Goal: Task Accomplishment & Management: Manage account settings

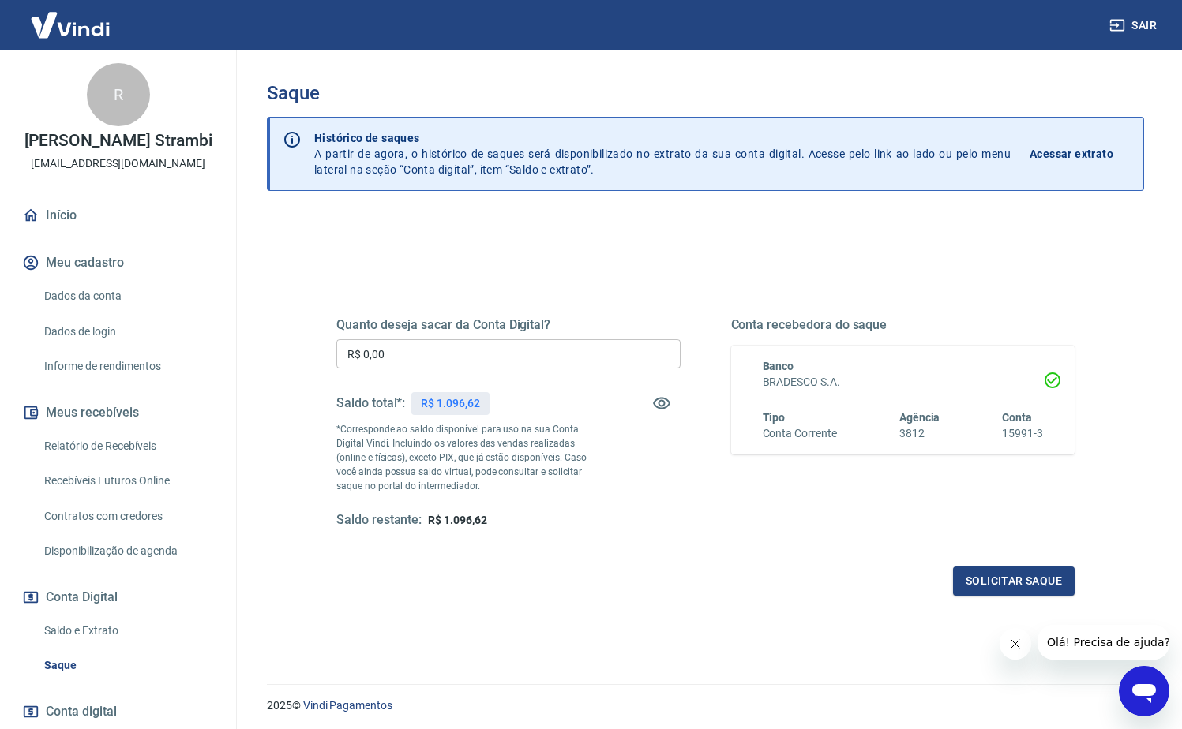
click at [505, 361] on input "R$ 0,00" at bounding box center [508, 353] width 344 height 29
type input "R$ 1.096,62"
click at [1029, 574] on button "Solicitar saque" at bounding box center [1014, 581] width 122 height 29
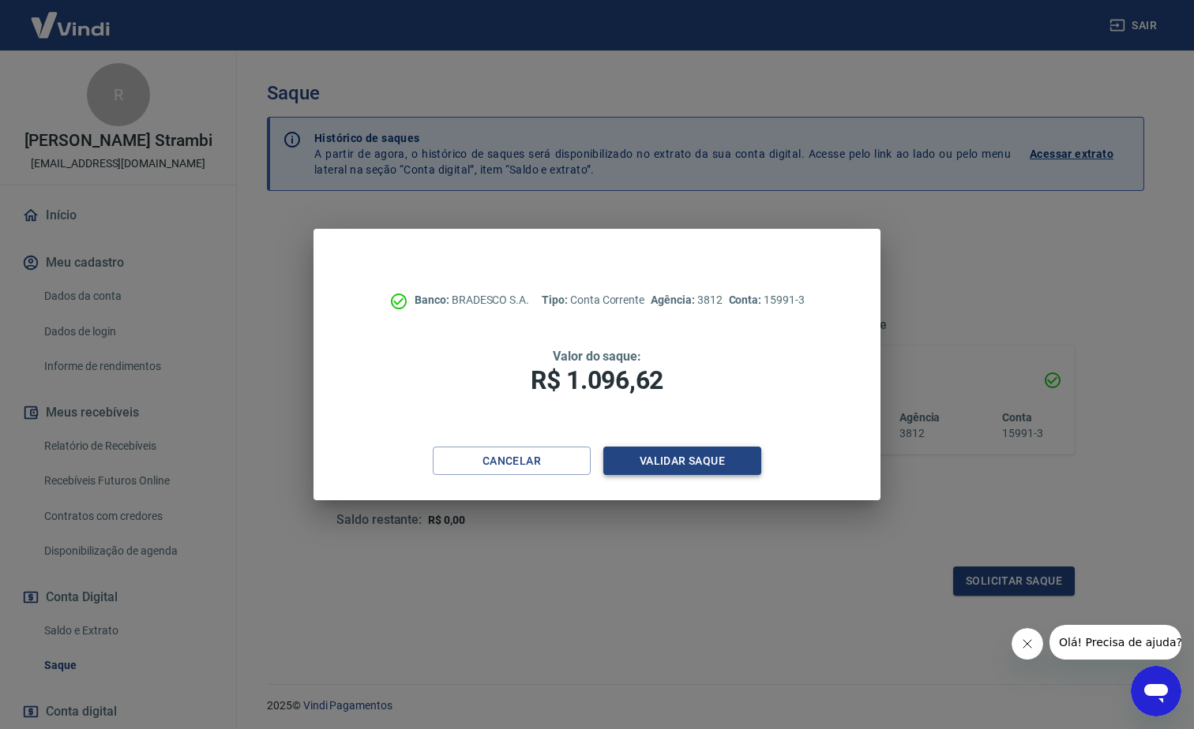
click at [744, 463] on button "Validar saque" at bounding box center [682, 461] width 158 height 29
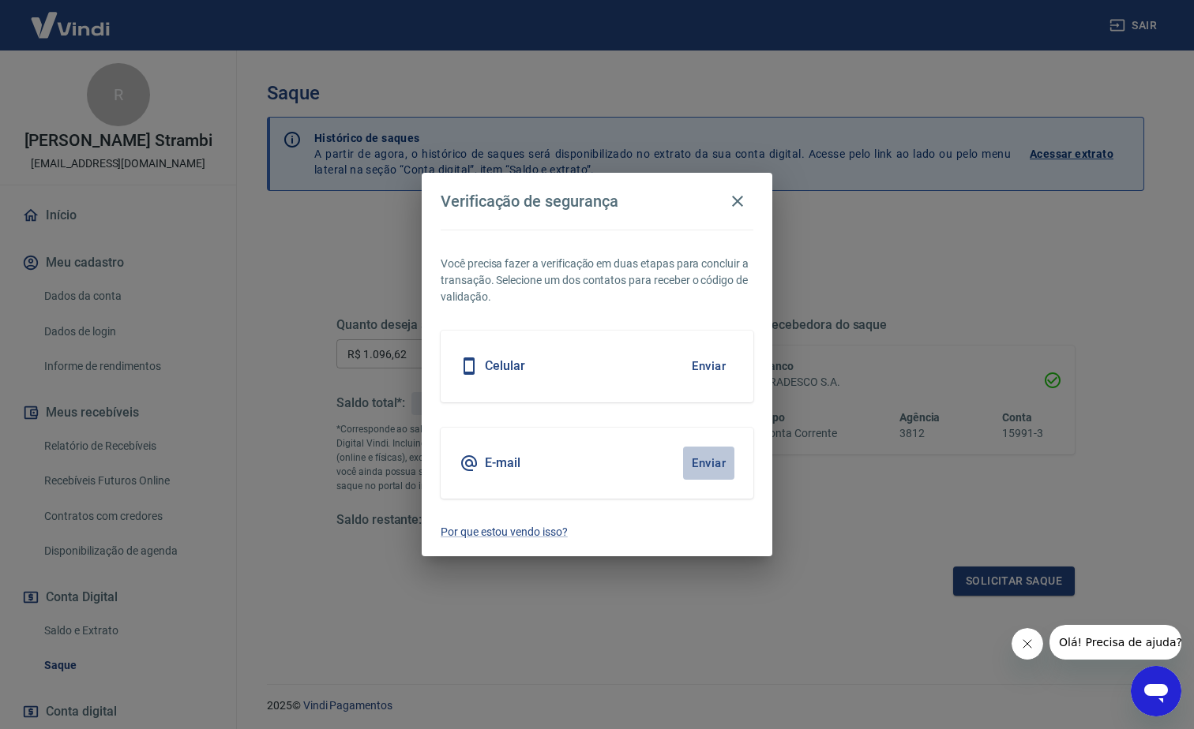
click at [710, 470] on button "Enviar" at bounding box center [708, 463] width 51 height 33
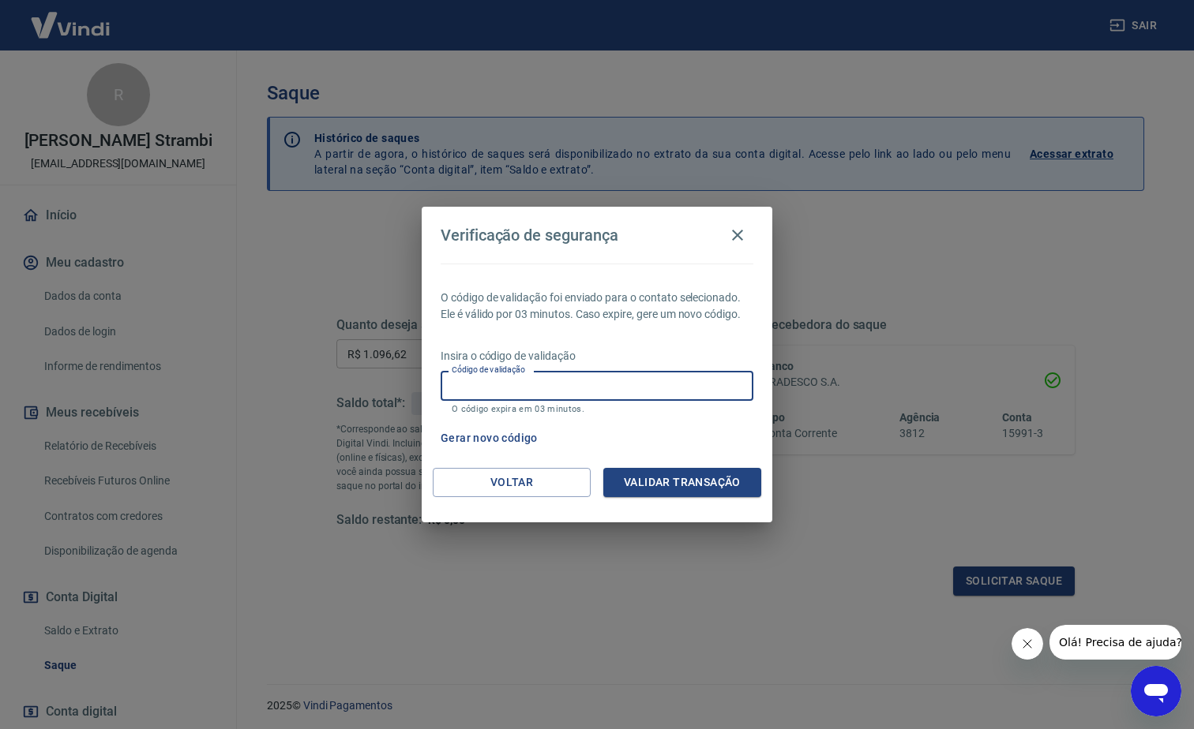
click at [652, 376] on input "Código de validação" at bounding box center [596, 385] width 313 height 29
type input "537407"
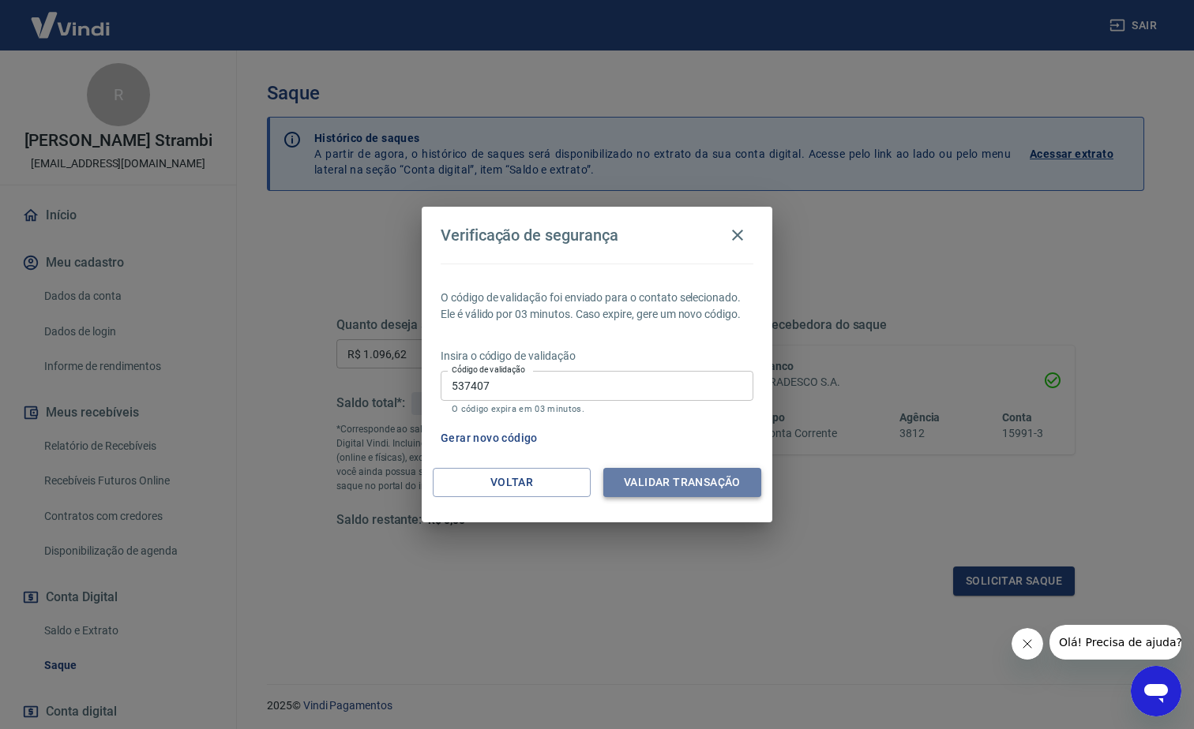
click at [641, 468] on button "Validar transação" at bounding box center [682, 482] width 158 height 29
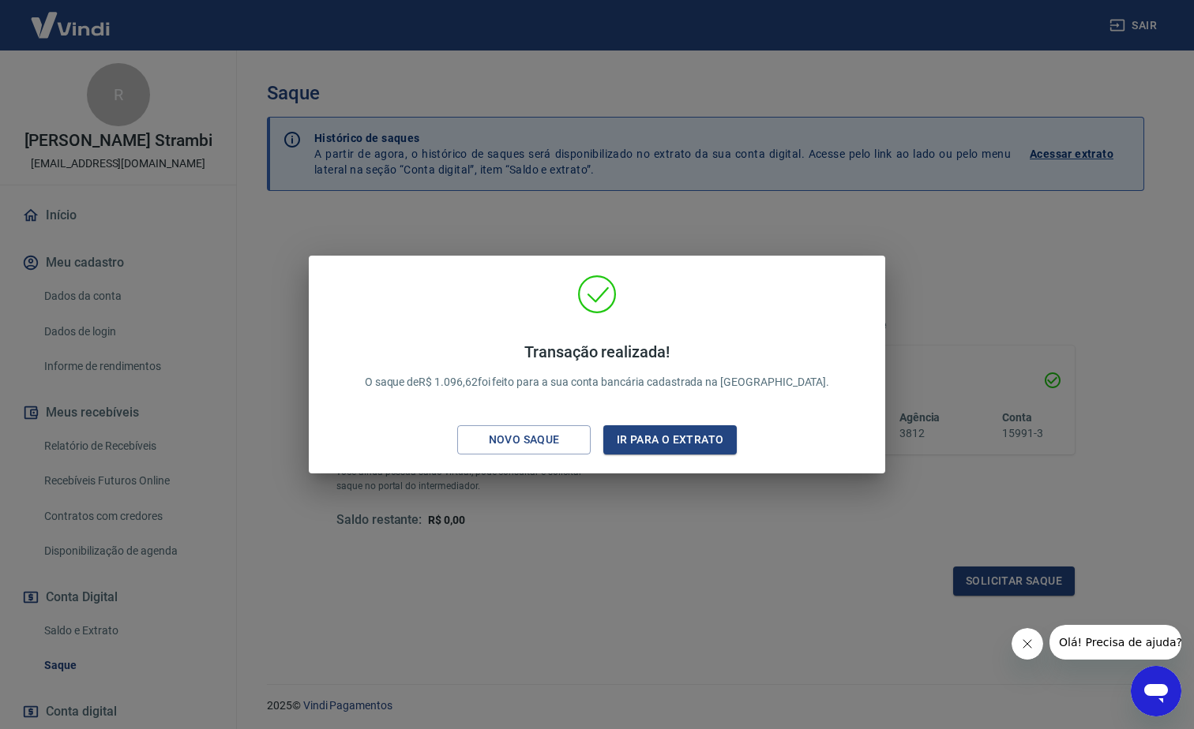
click at [678, 418] on div "Transação realizada! O saque de R$ 1.096,62 foi feito para a sua conta bancária…" at bounding box center [596, 368] width 551 height 186
click at [684, 444] on button "Ir para o extrato" at bounding box center [669, 439] width 133 height 29
